Goal: Information Seeking & Learning: Learn about a topic

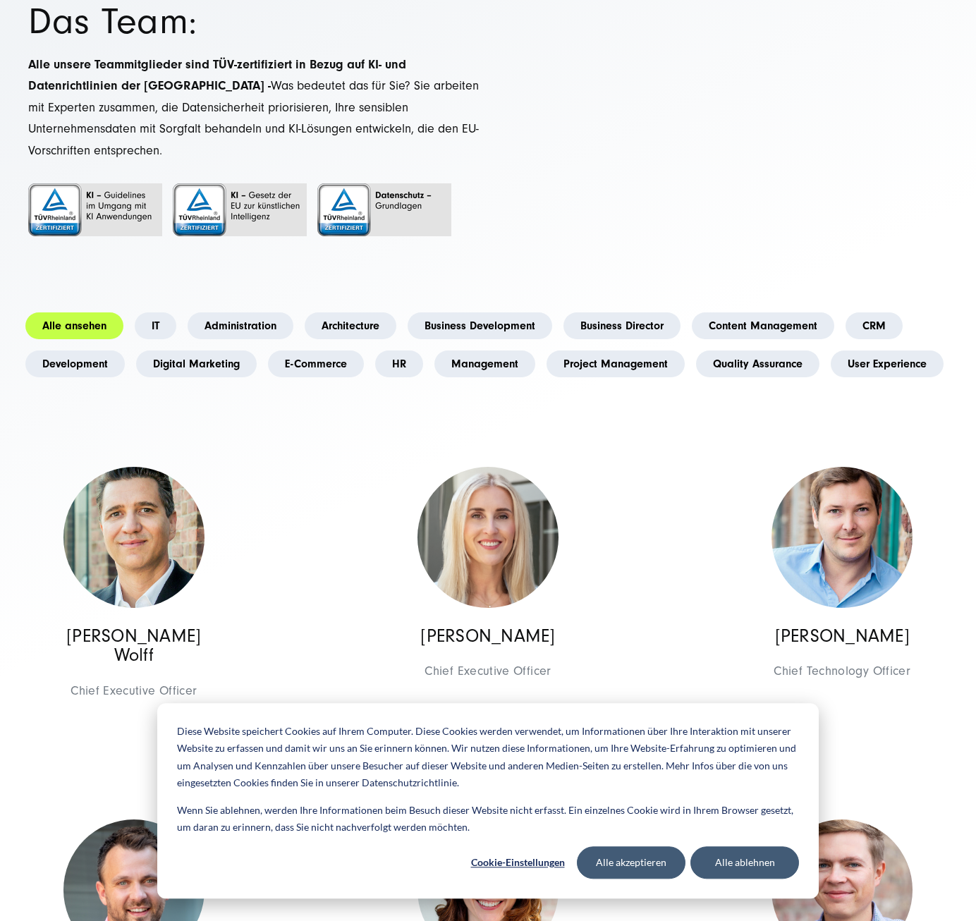
scroll to position [147, 0]
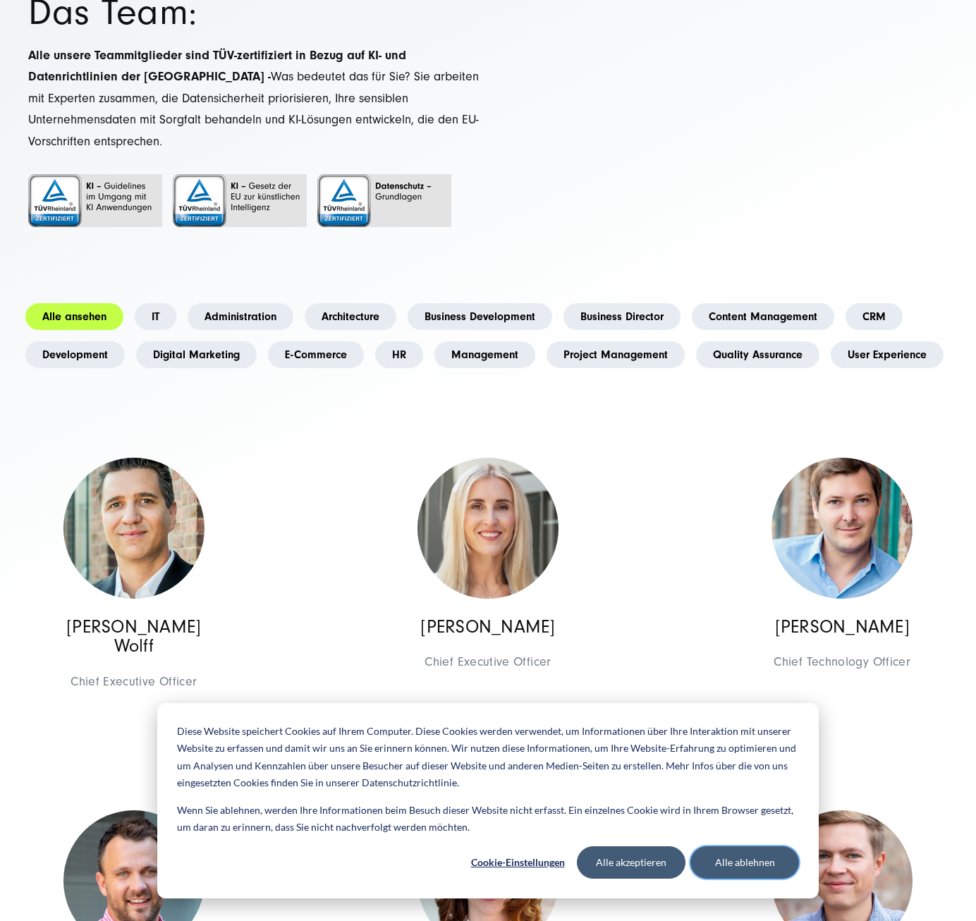
click at [728, 868] on button "Alle ablehnen" at bounding box center [744, 862] width 109 height 32
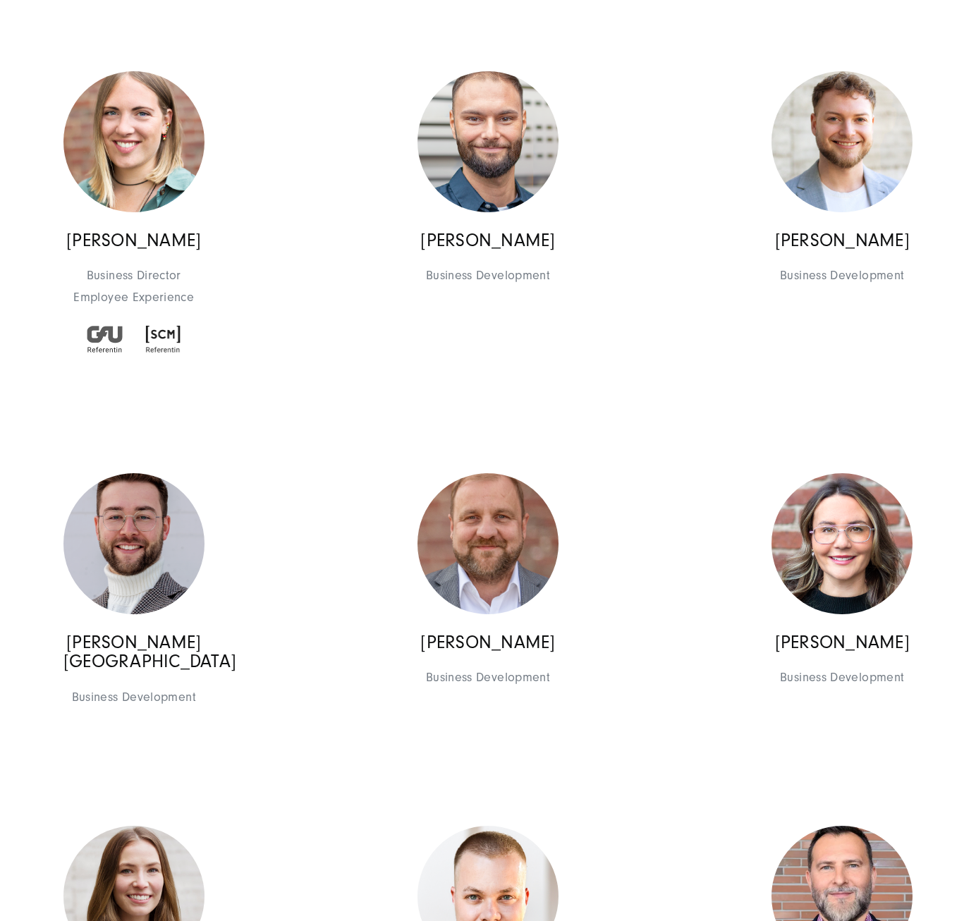
scroll to position [1833, 0]
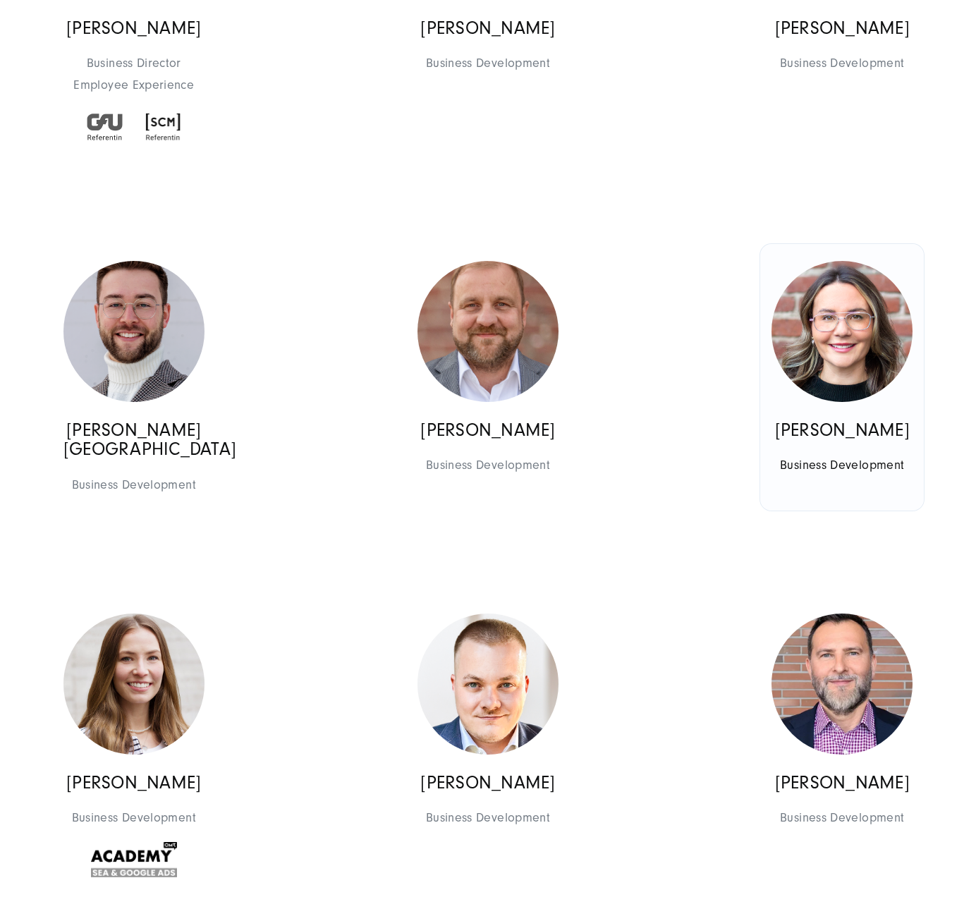
click at [855, 327] on img at bounding box center [841, 331] width 141 height 141
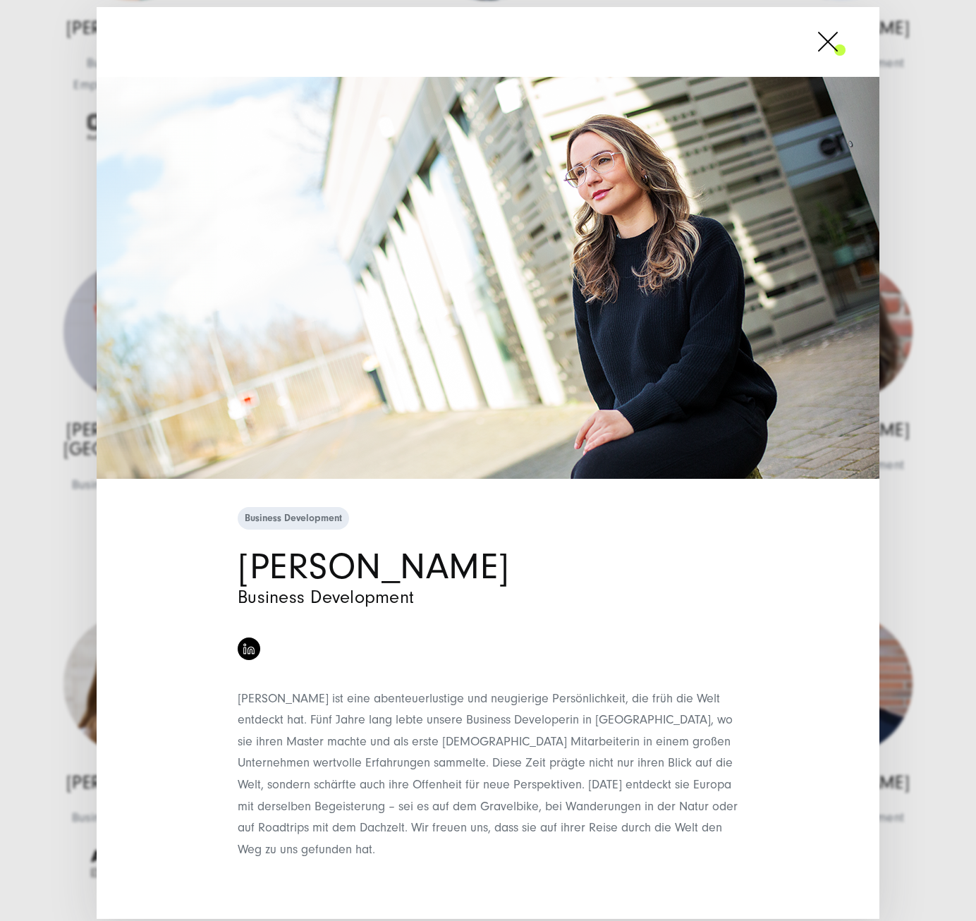
scroll to position [4, 0]
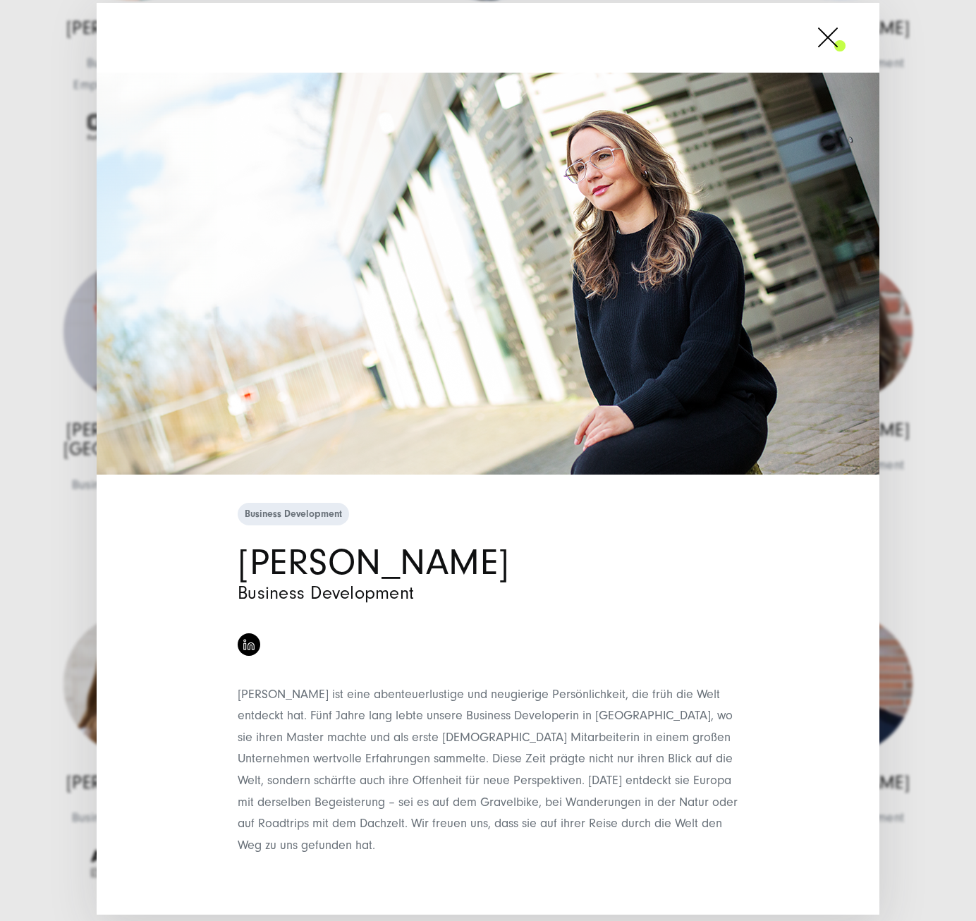
click at [78, 448] on div "Business Development [PERSON_NAME] Business Development" at bounding box center [488, 460] width 976 height 921
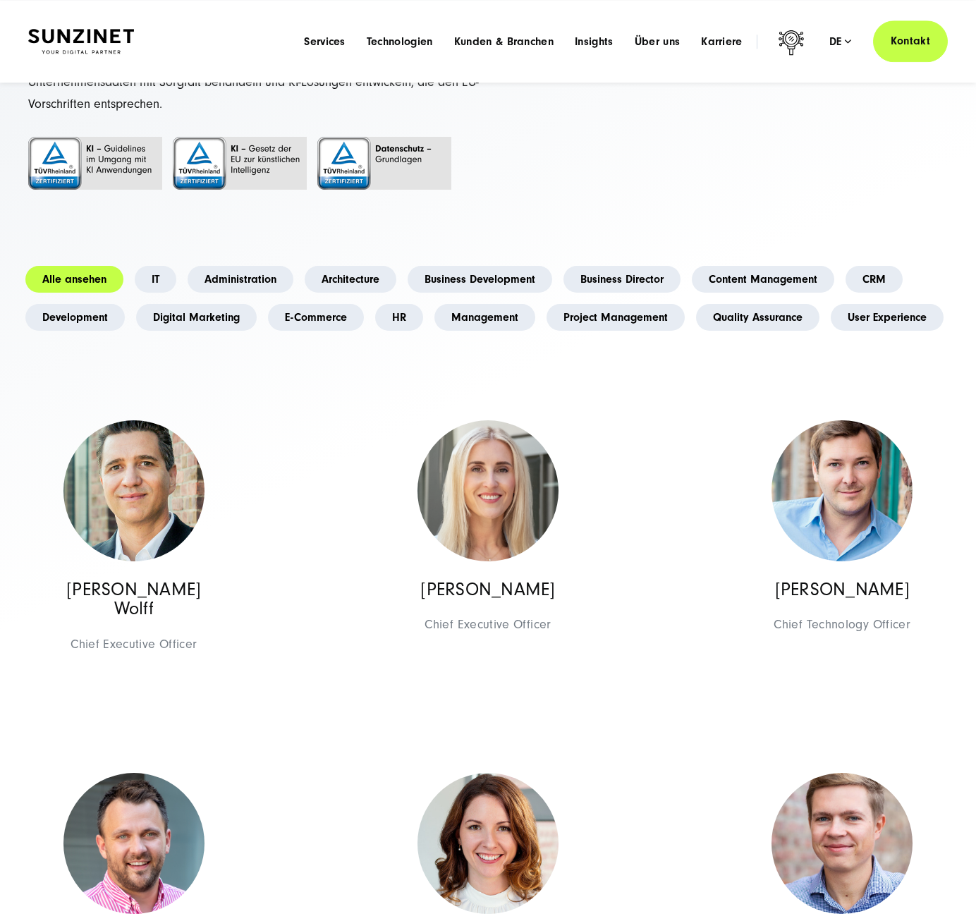
scroll to position [0, 0]
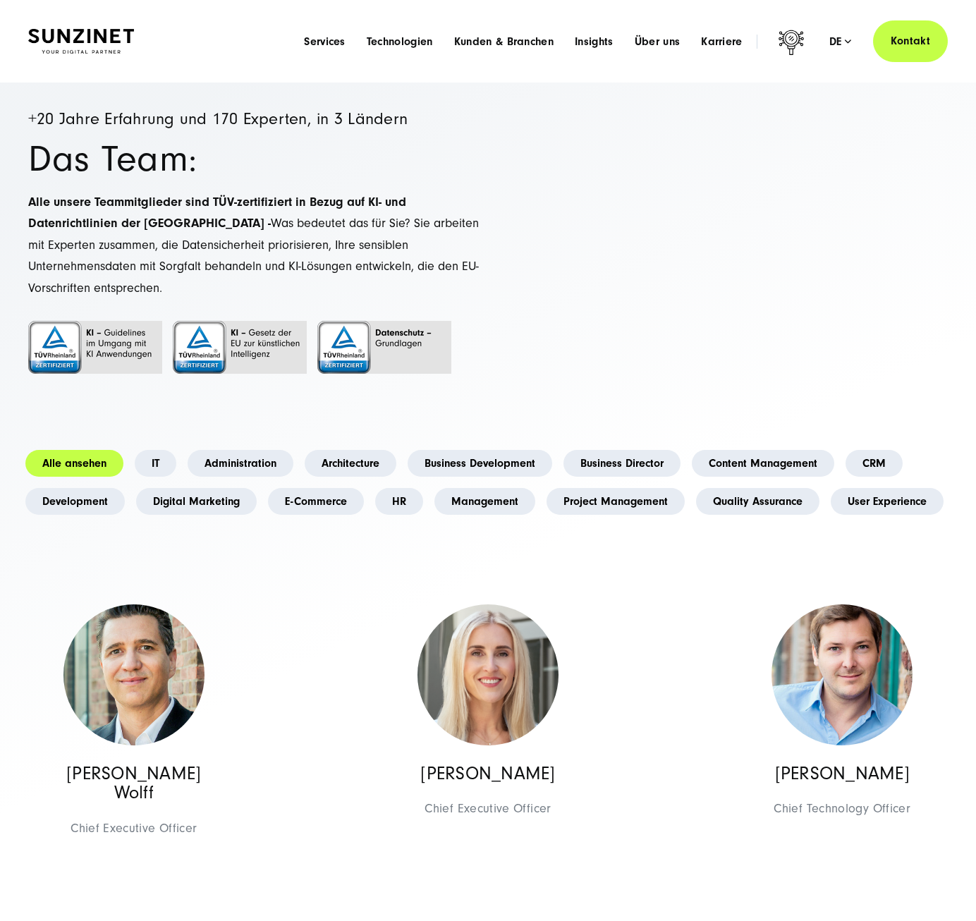
click at [727, 32] on div "Menu Services Menu Full Service Digitalagentur Wir lösen komplexe Herausforderu…" at bounding box center [620, 41] width 654 height 42
click at [733, 35] on span "Karriere" at bounding box center [722, 42] width 42 height 14
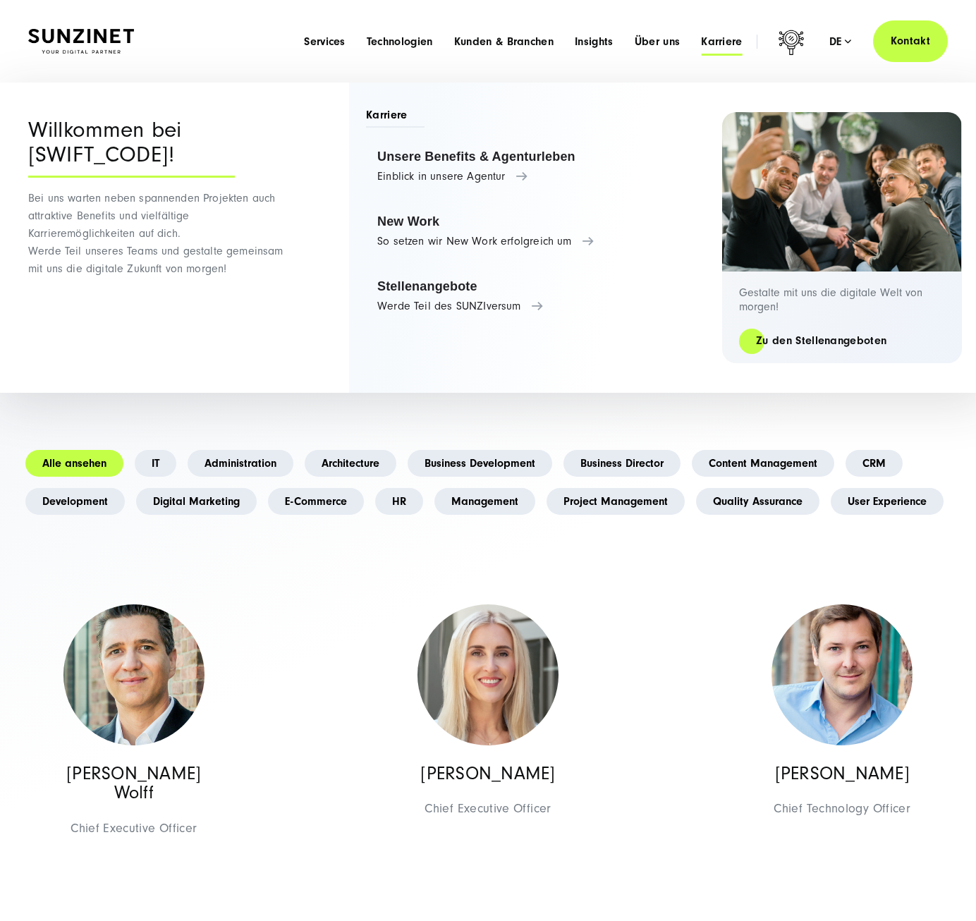
click at [391, 112] on span "Karriere" at bounding box center [395, 117] width 59 height 20
click at [862, 346] on link "Zu den Stellenangeboten" at bounding box center [821, 341] width 164 height 16
click at [844, 341] on link "Zu den Stellenangeboten" at bounding box center [821, 341] width 164 height 16
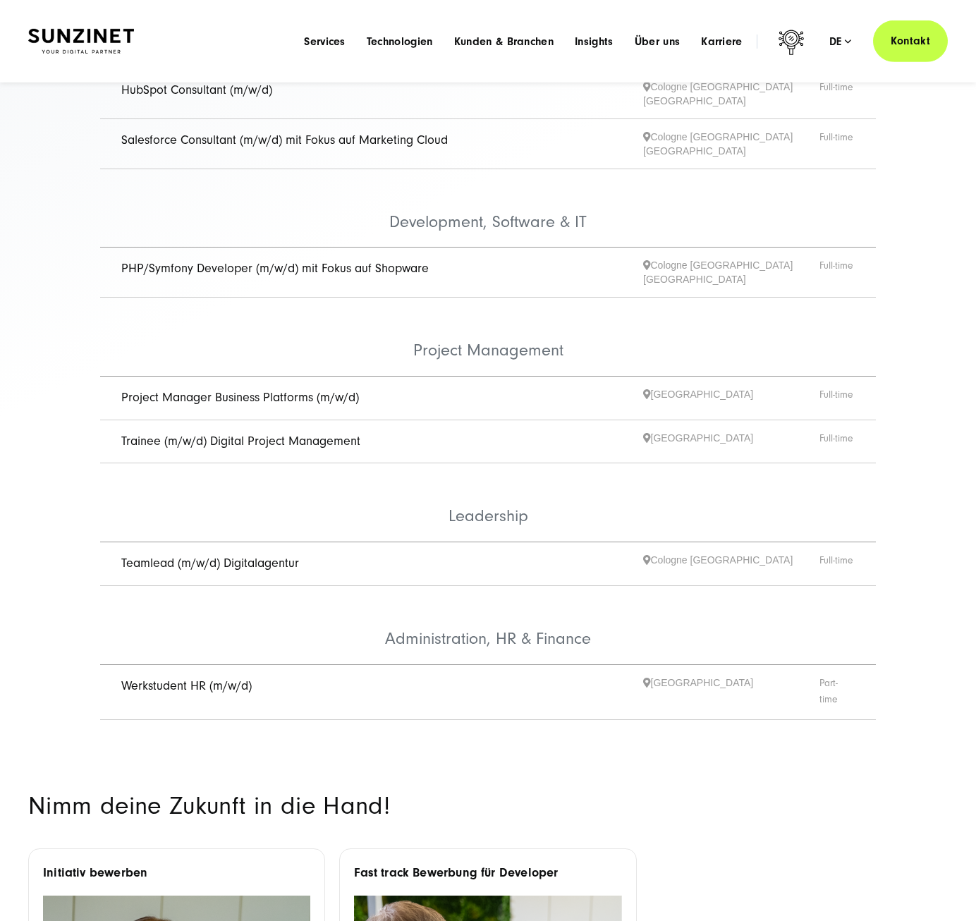
scroll to position [367, 0]
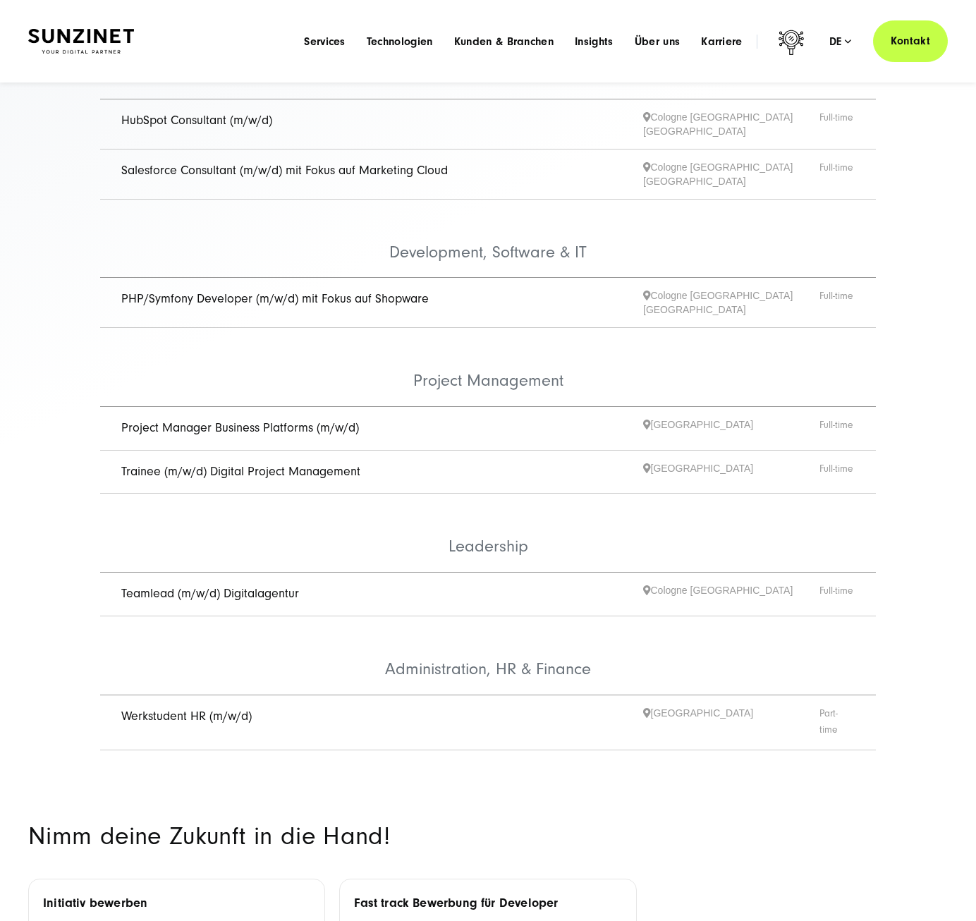
click at [265, 586] on link "Teamlead (m/w/d) Digitalagentur" at bounding box center [210, 593] width 178 height 15
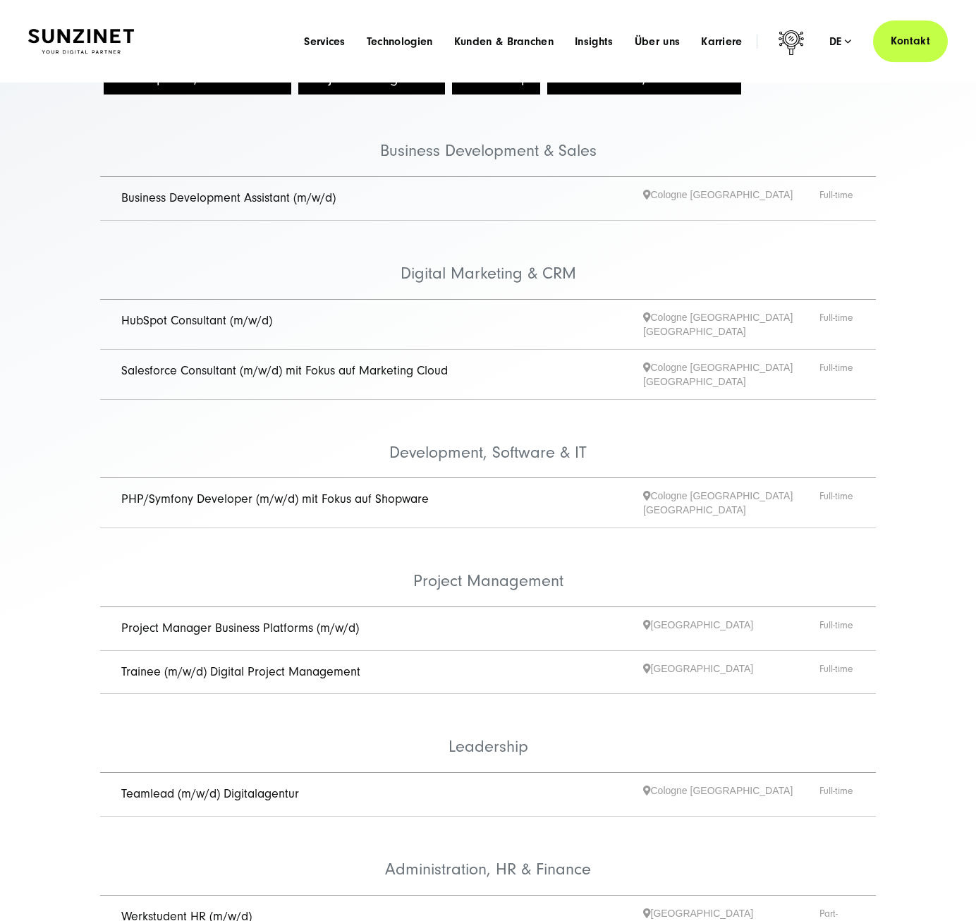
scroll to position [147, 0]
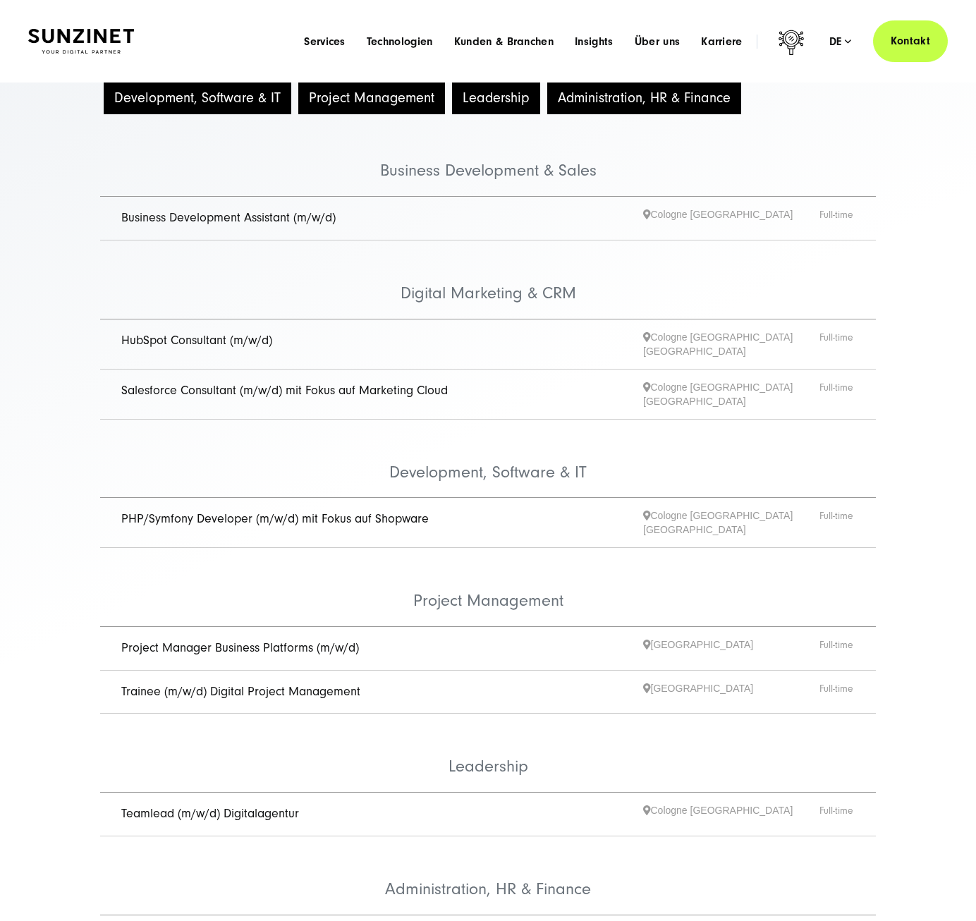
click at [193, 338] on link "HubSpot Consultant (m/w/d)" at bounding box center [196, 340] width 151 height 15
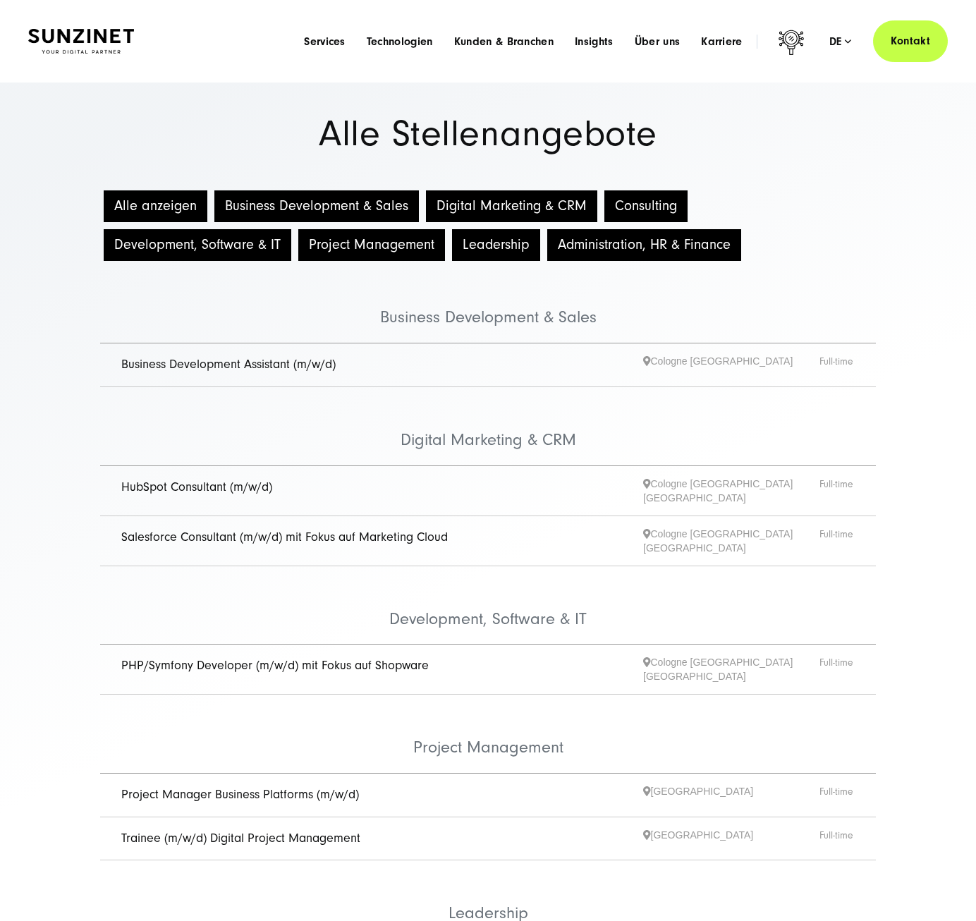
scroll to position [147, 0]
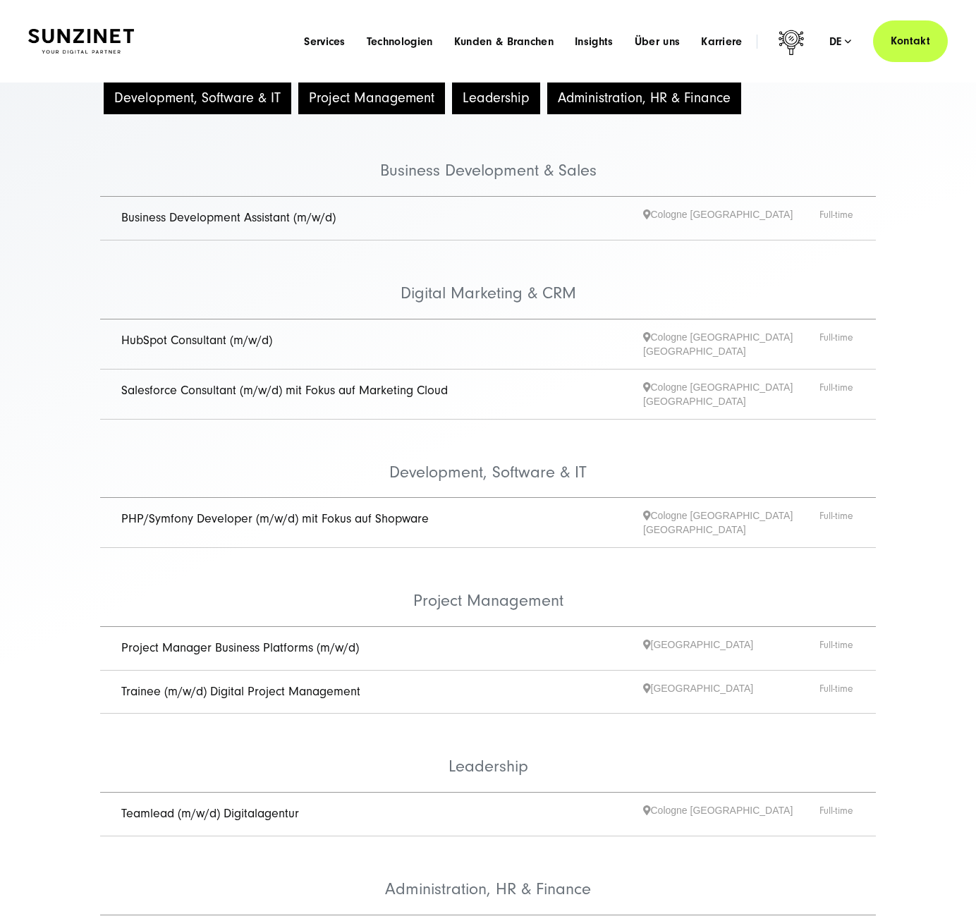
click at [209, 219] on link "Business Development Assistant (m/w/d)" at bounding box center [228, 217] width 214 height 15
